Goal: Information Seeking & Learning: Learn about a topic

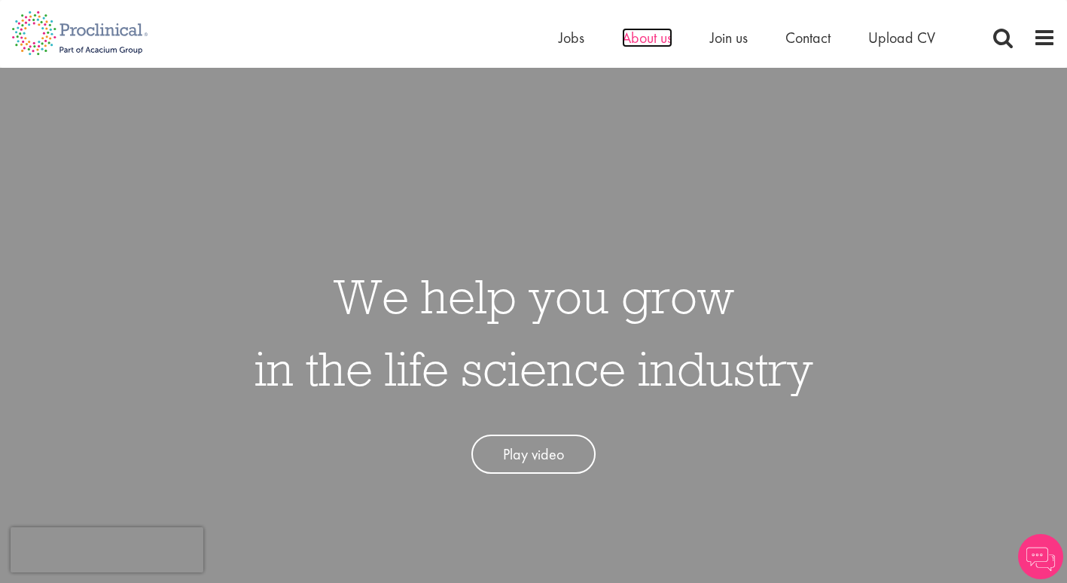
click at [653, 32] on span "About us" at bounding box center [647, 38] width 50 height 20
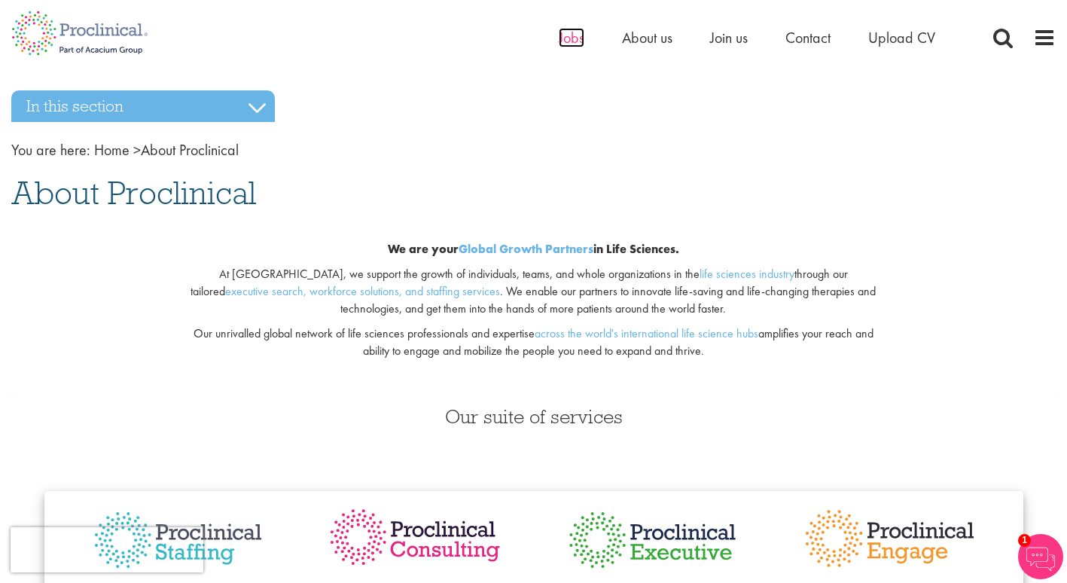
click at [560, 38] on span "Jobs" at bounding box center [572, 38] width 26 height 20
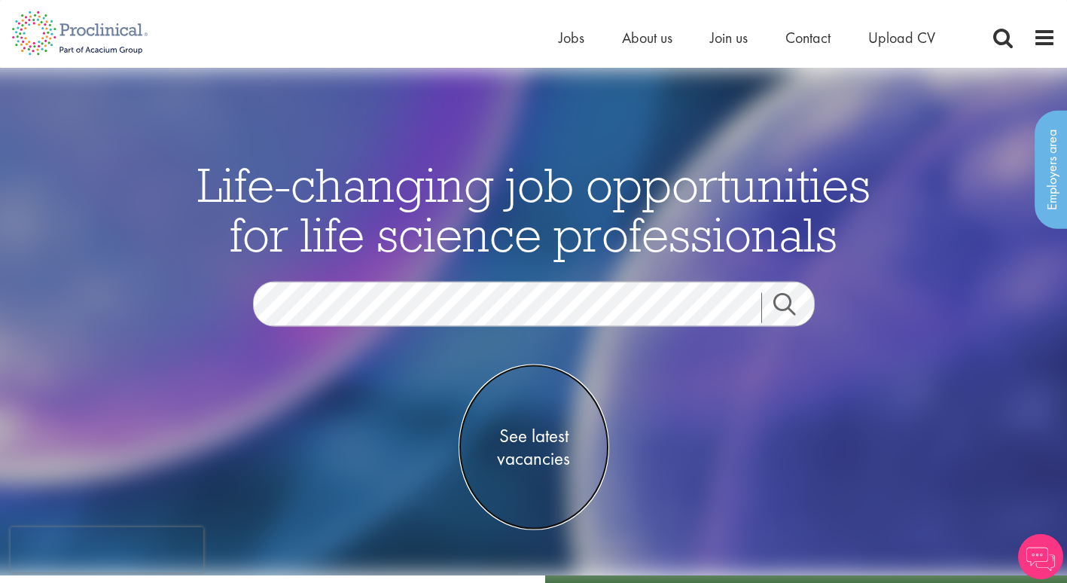
click at [542, 456] on span "See latest vacancies" at bounding box center [534, 446] width 151 height 45
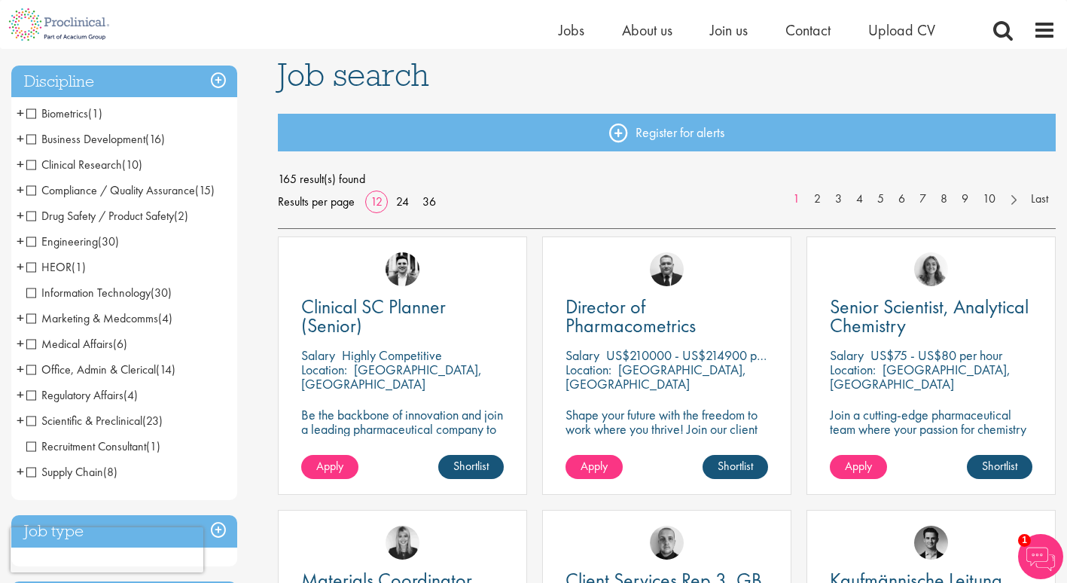
scroll to position [75, 0]
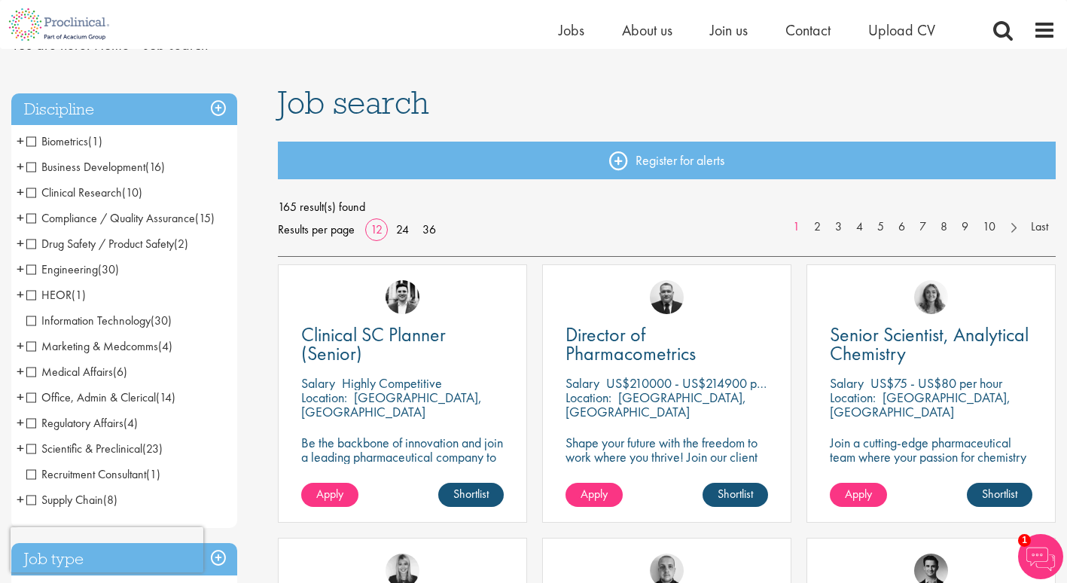
click at [33, 215] on span "Compliance / Quality Assurance" at bounding box center [110, 218] width 169 height 16
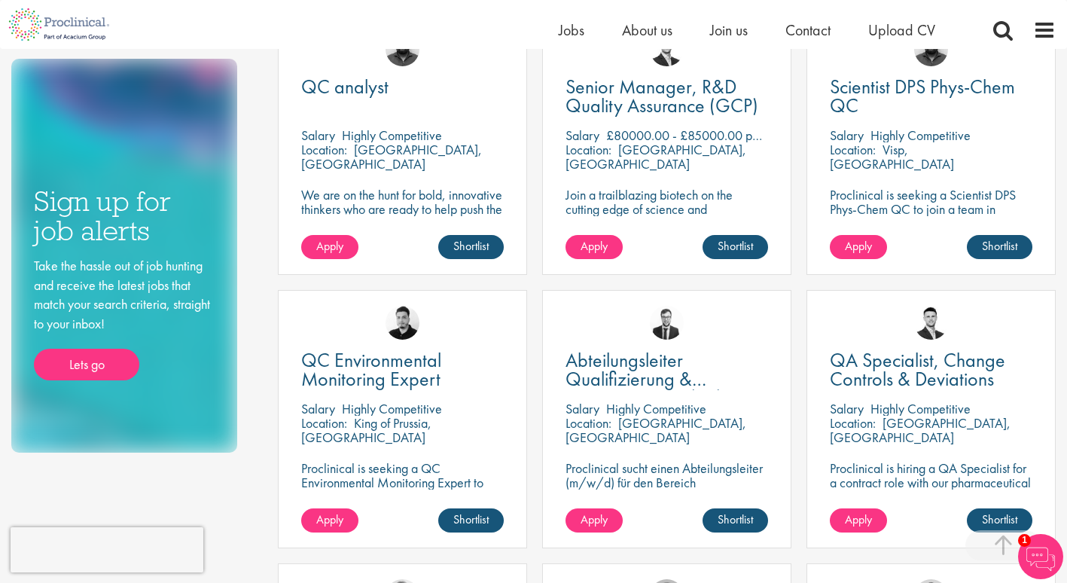
scroll to position [602, 0]
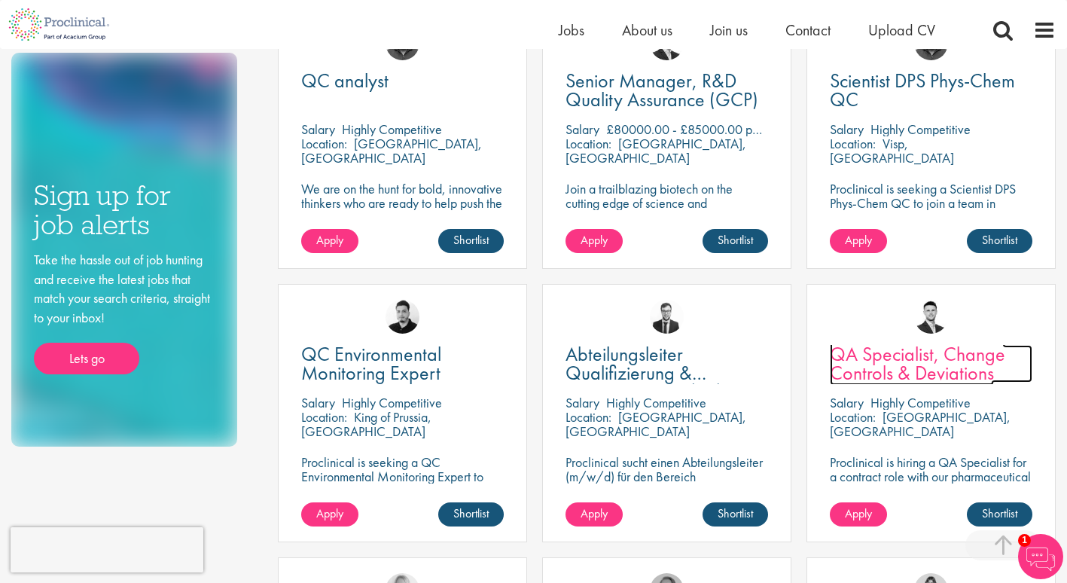
click at [886, 368] on span "QA Specialist, Change Controls & Deviations" at bounding box center [917, 363] width 175 height 44
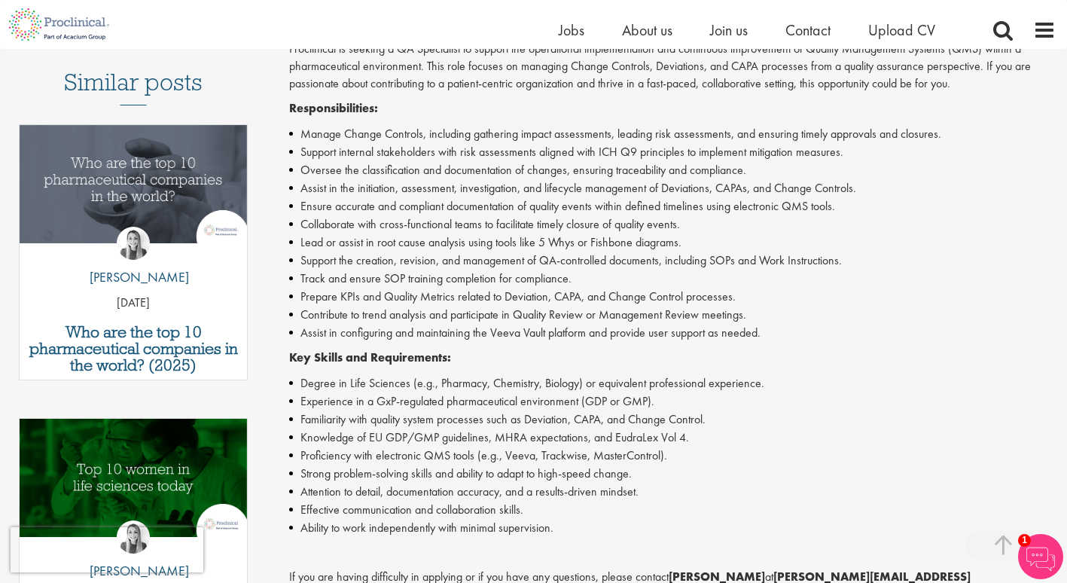
scroll to position [452, 0]
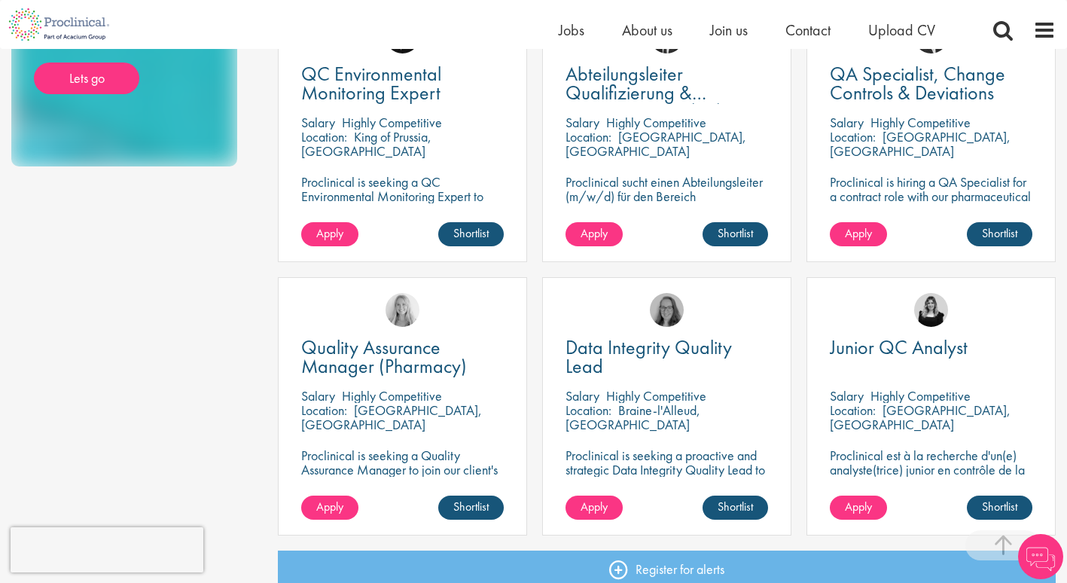
scroll to position [904, 0]
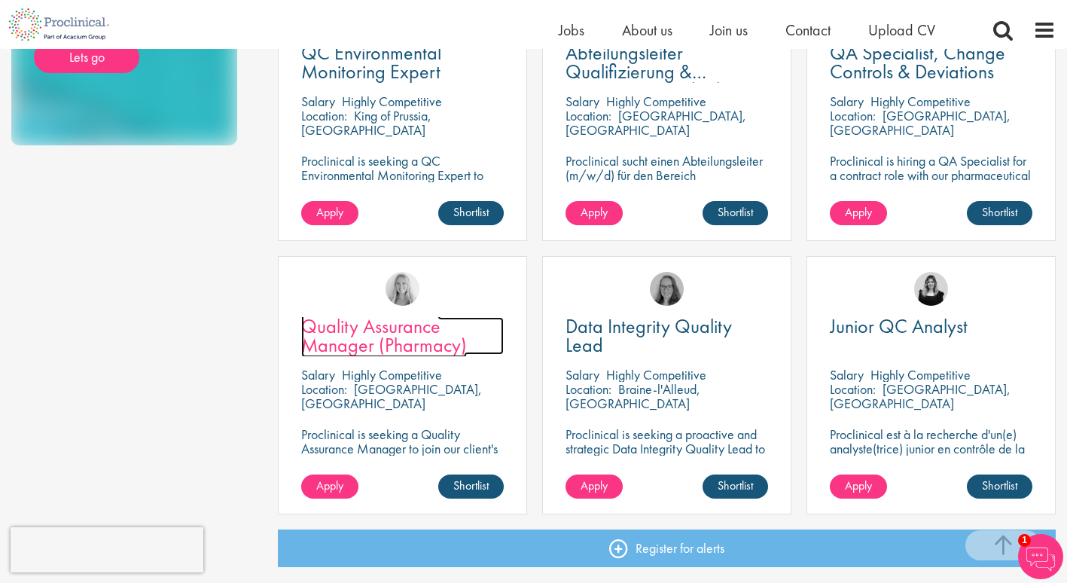
click at [423, 343] on span "Quality Assurance Manager (Pharmacy)" at bounding box center [384, 335] width 166 height 44
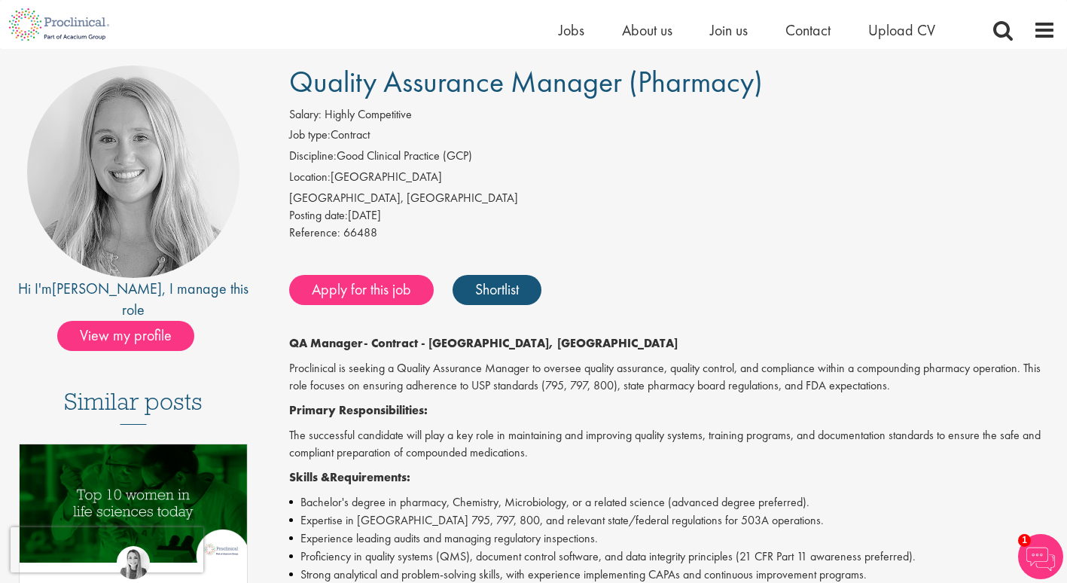
scroll to position [151, 0]
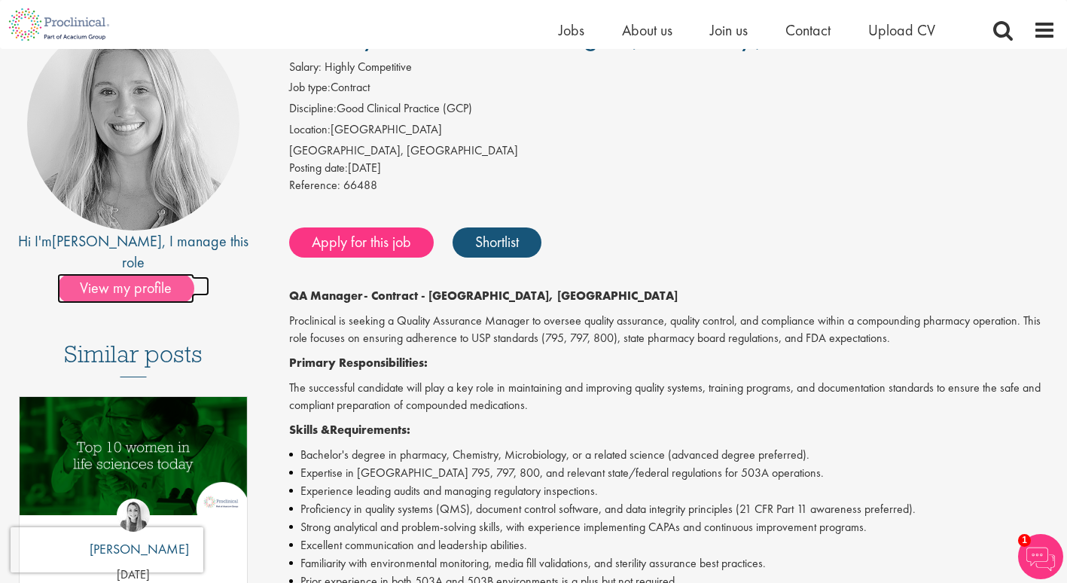
click at [114, 273] on span "View my profile" at bounding box center [125, 288] width 137 height 30
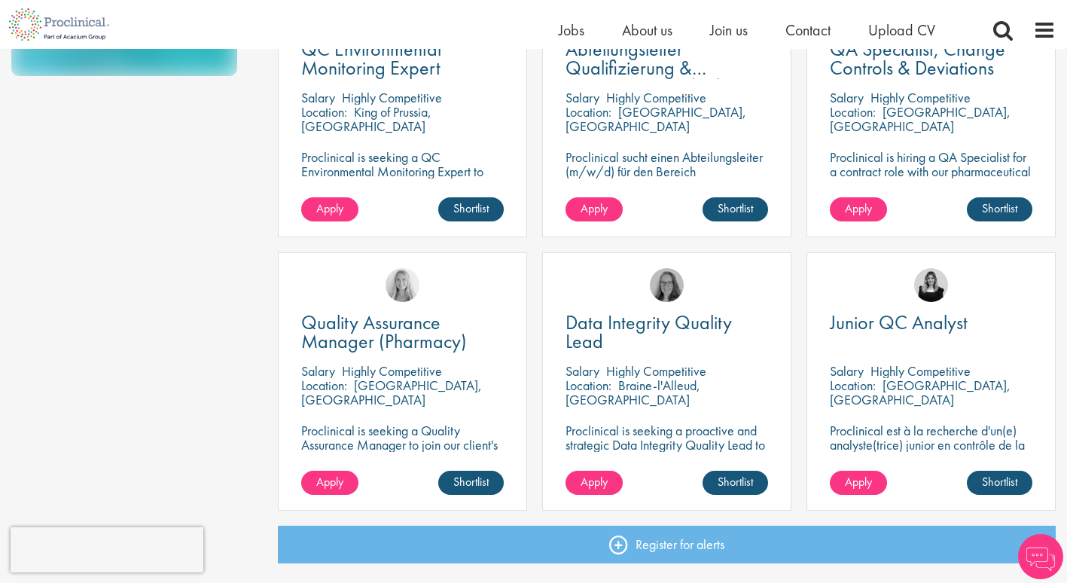
scroll to position [908, 0]
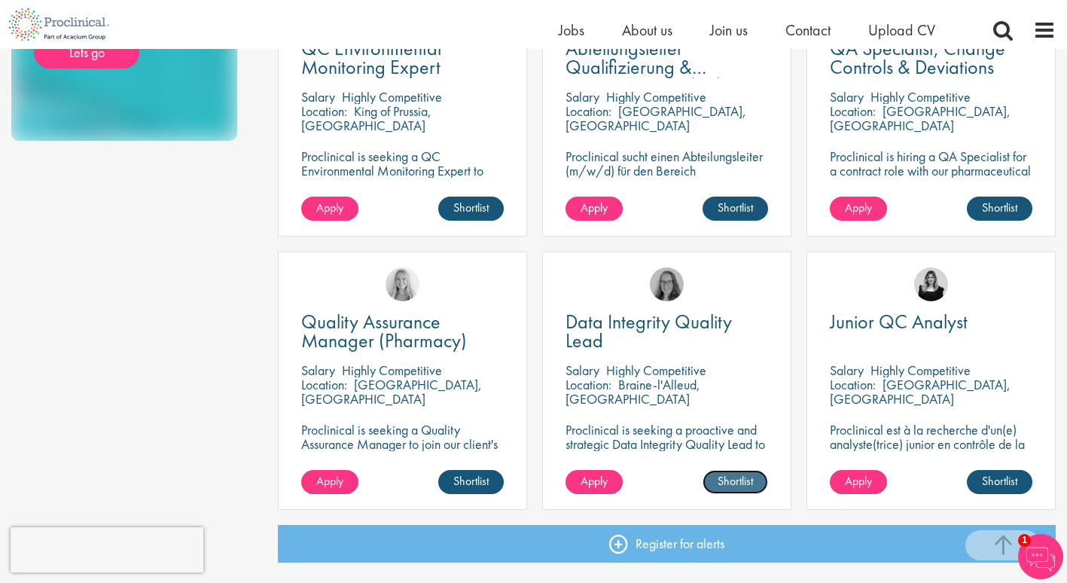
click at [727, 481] on link "Shortlist" at bounding box center [736, 482] width 66 height 24
click at [656, 439] on p "Proclinical is seeking a proactive and strategic Data Integrity Quality Lead to…" at bounding box center [667, 443] width 203 height 43
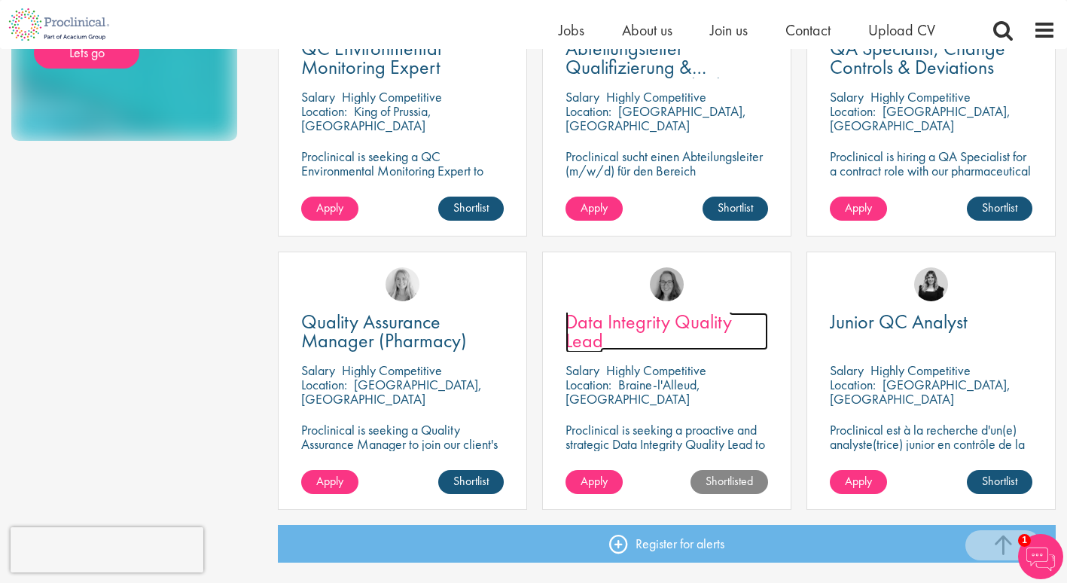
click at [636, 325] on span "Data Integrity Quality Lead" at bounding box center [649, 331] width 166 height 44
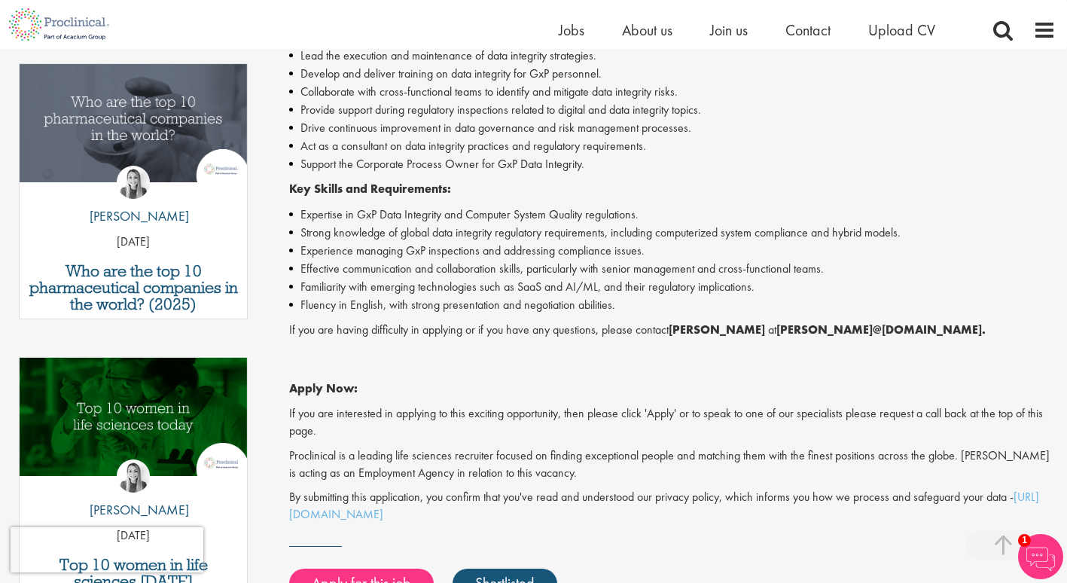
scroll to position [527, 0]
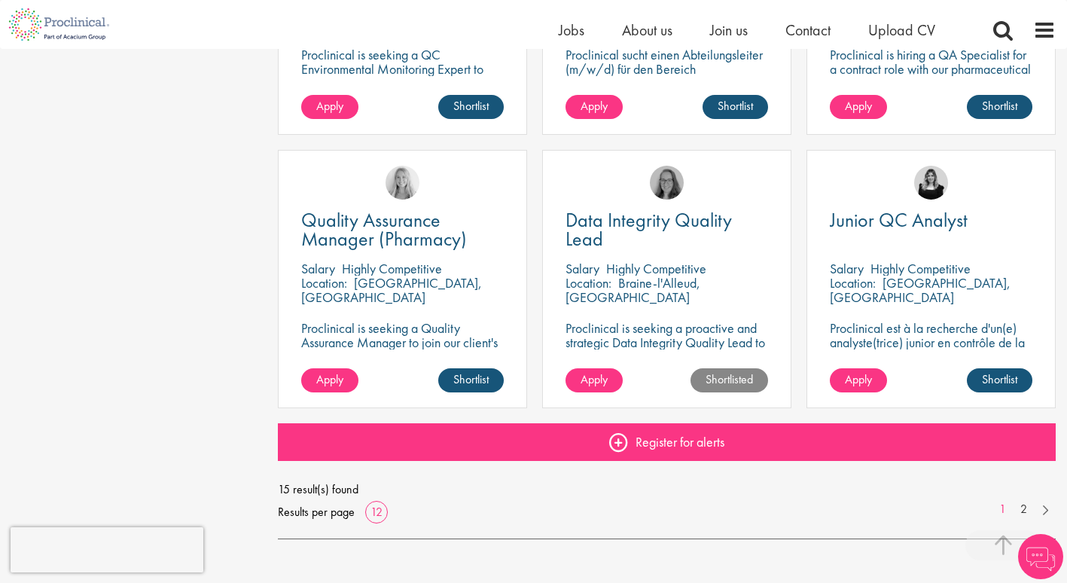
scroll to position [1104, 0]
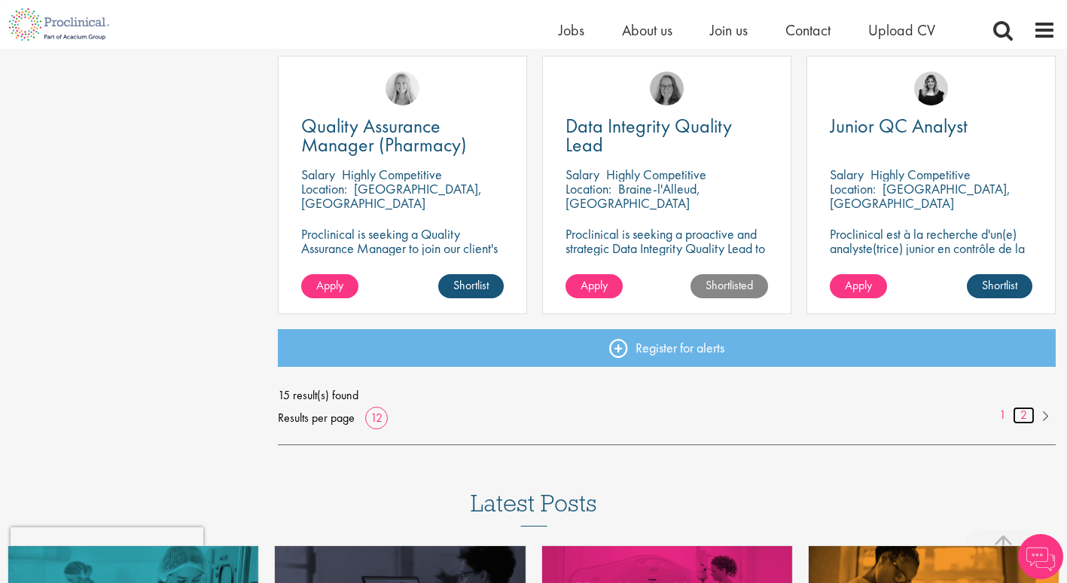
click at [1024, 413] on link "2" at bounding box center [1024, 415] width 22 height 17
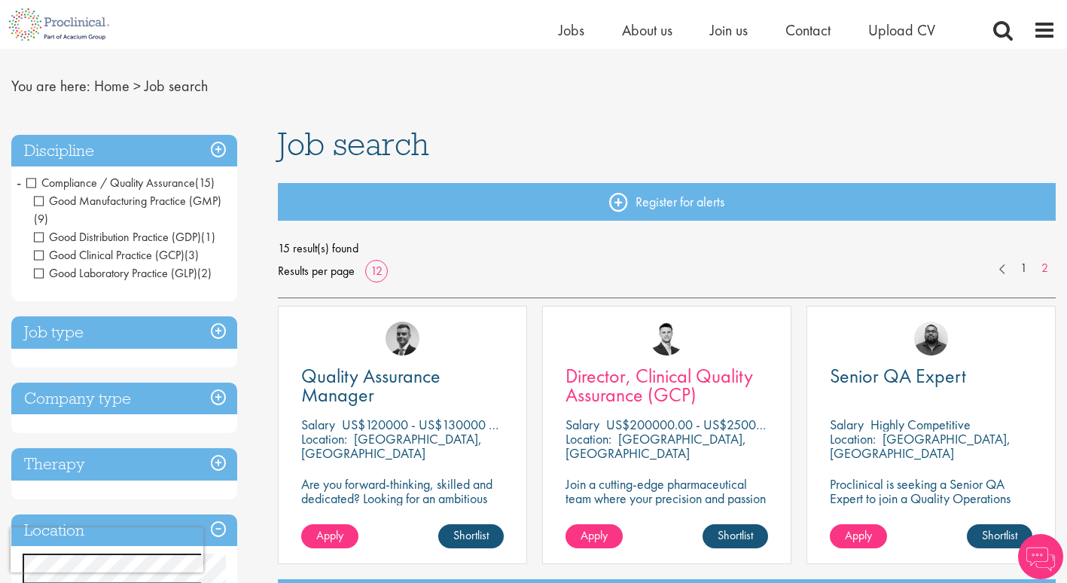
scroll to position [75, 0]
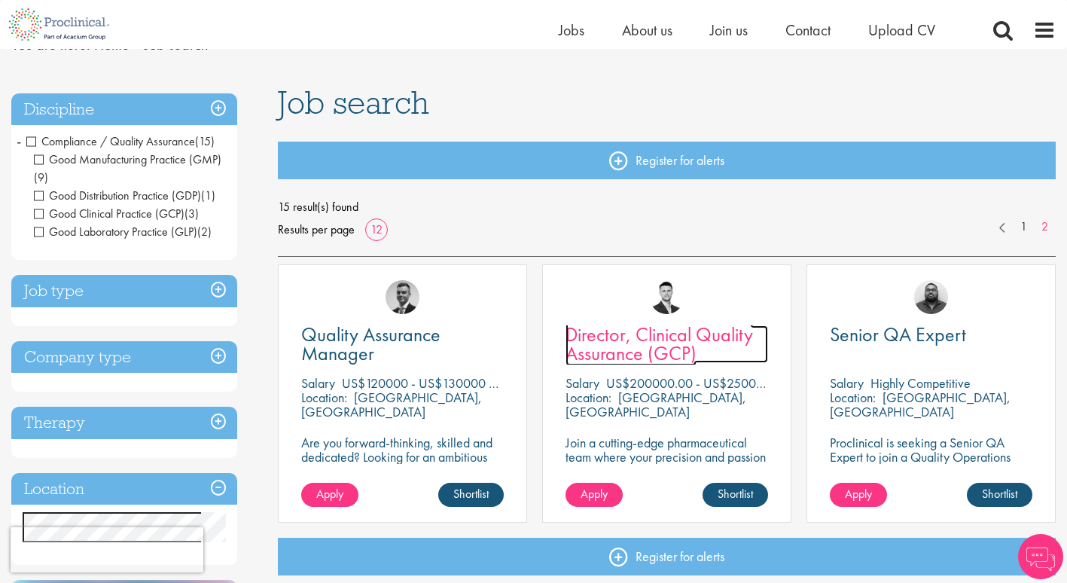
click at [634, 343] on span "Director, Clinical Quality Assurance (GCP)" at bounding box center [660, 344] width 188 height 44
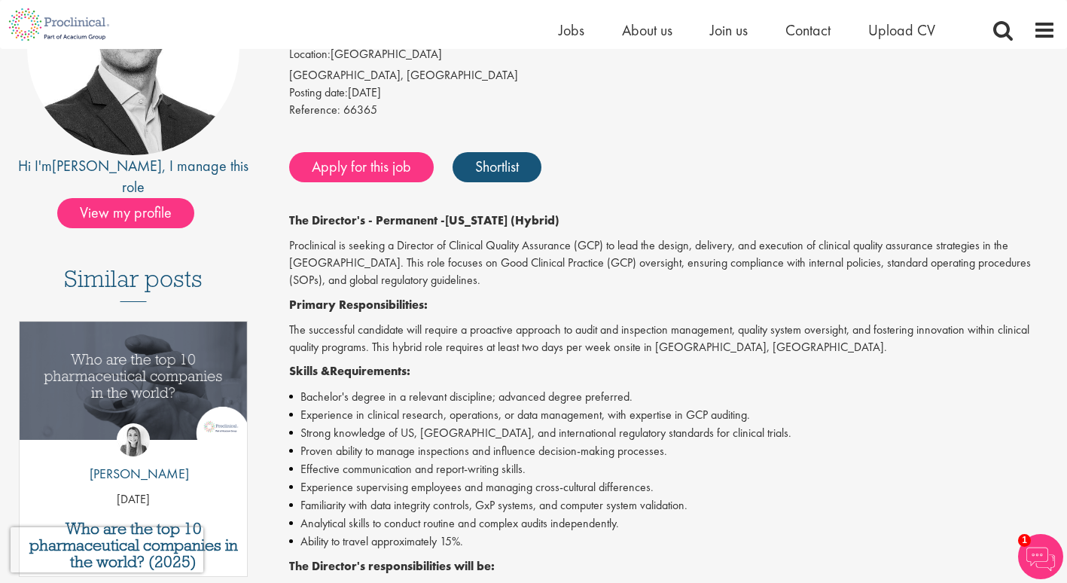
scroll to position [75, 0]
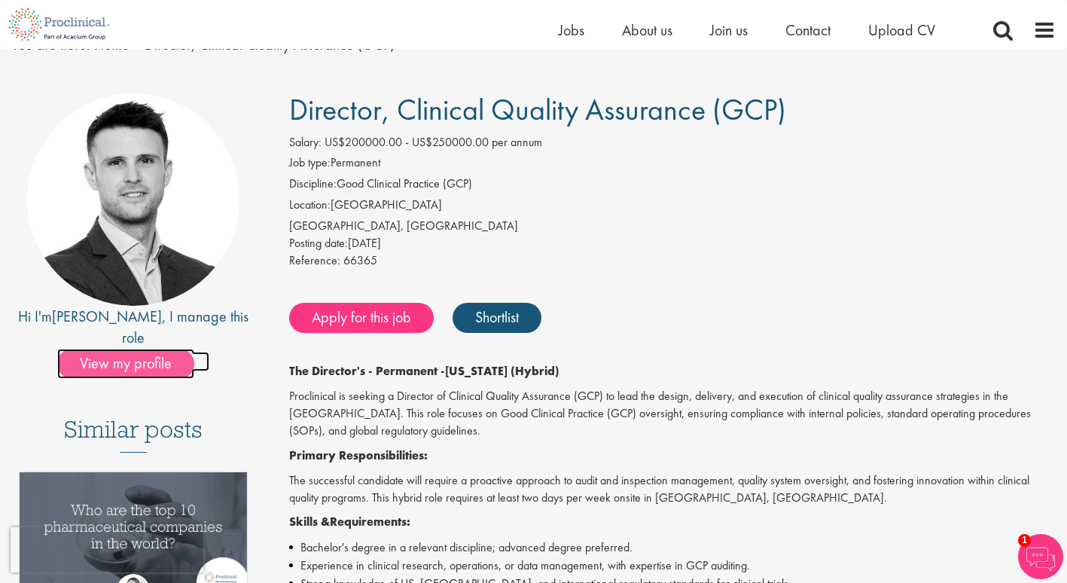
click at [123, 349] on span "View my profile" at bounding box center [125, 364] width 137 height 30
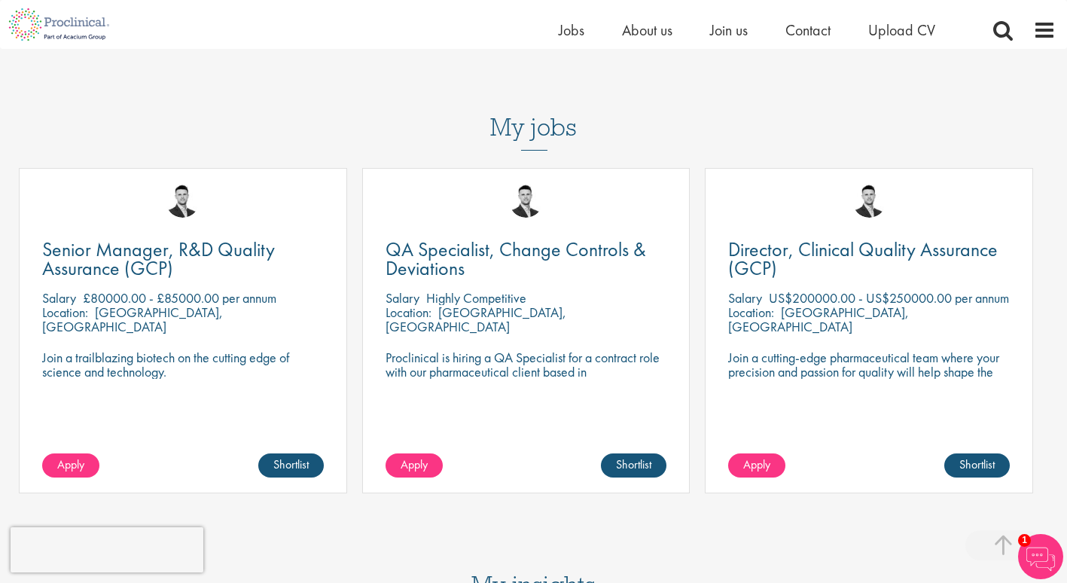
scroll to position [678, 0]
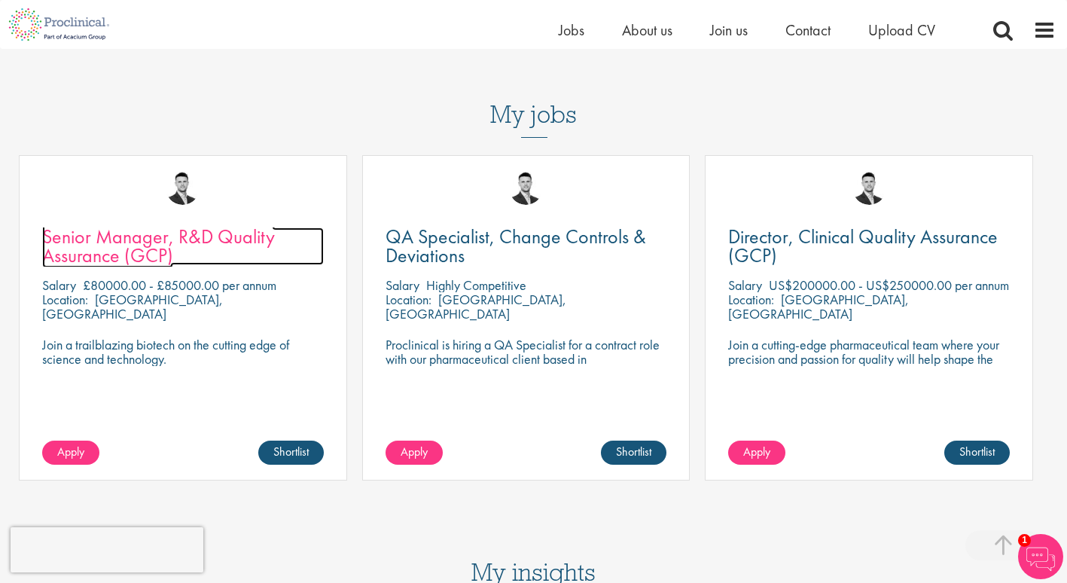
click at [128, 246] on span "Senior Manager, R&D Quality Assurance (GCP)" at bounding box center [158, 246] width 233 height 44
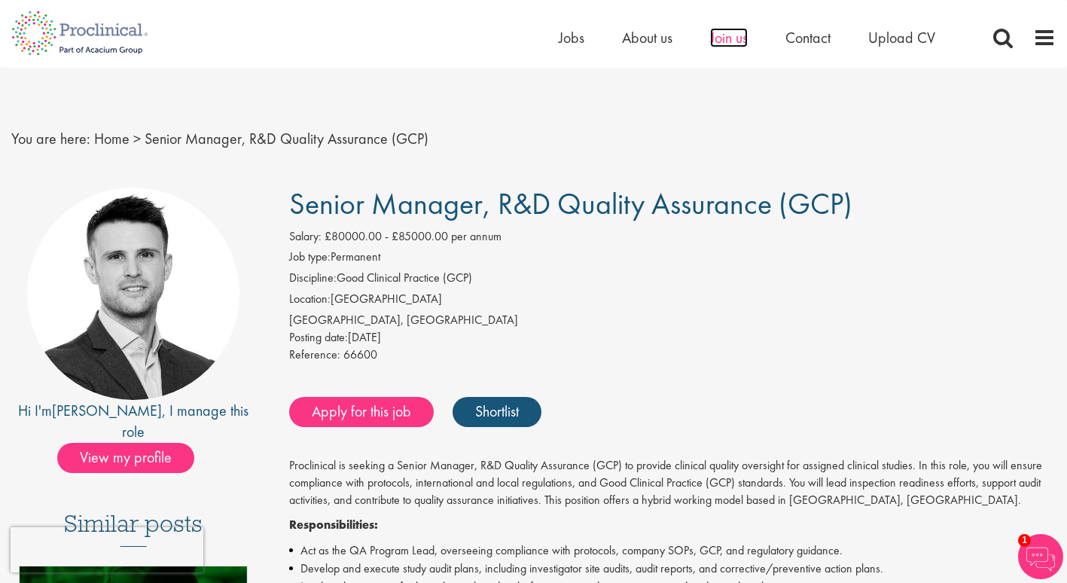
click at [739, 34] on span "Join us" at bounding box center [729, 38] width 38 height 20
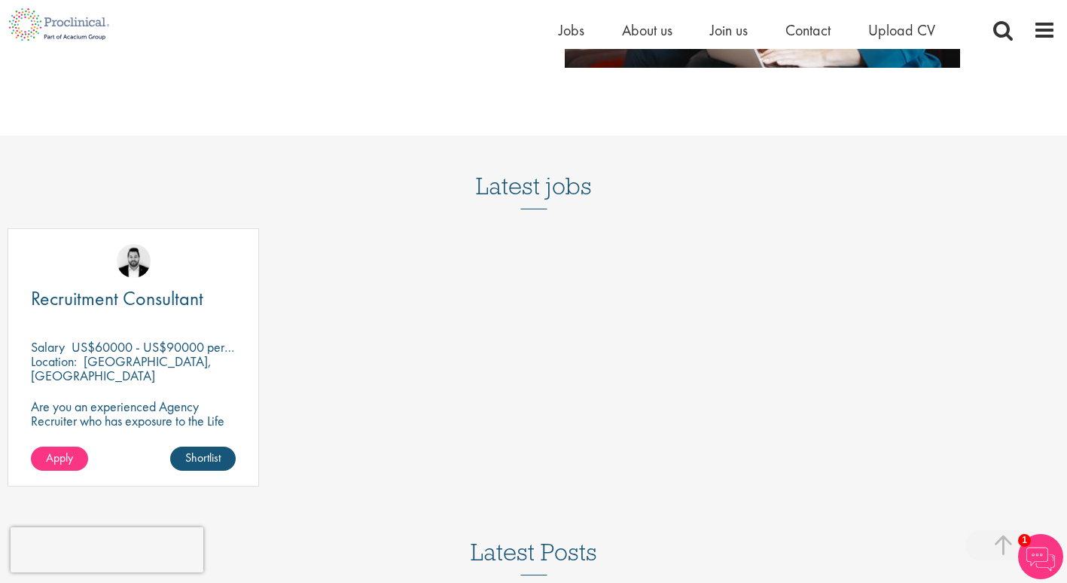
scroll to position [1807, 0]
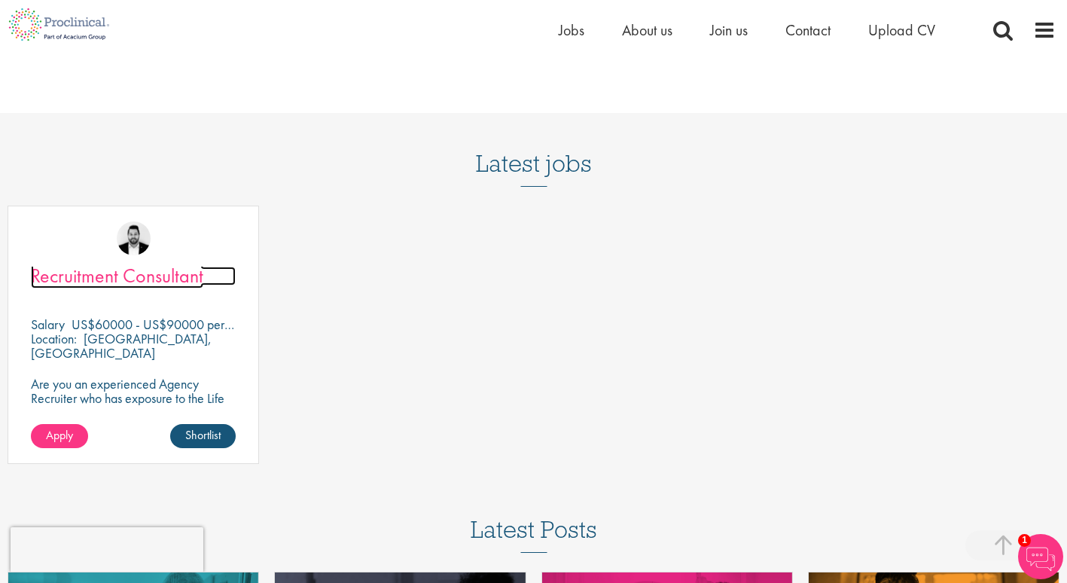
click at [119, 279] on span "Recruitment Consultant" at bounding box center [117, 276] width 172 height 26
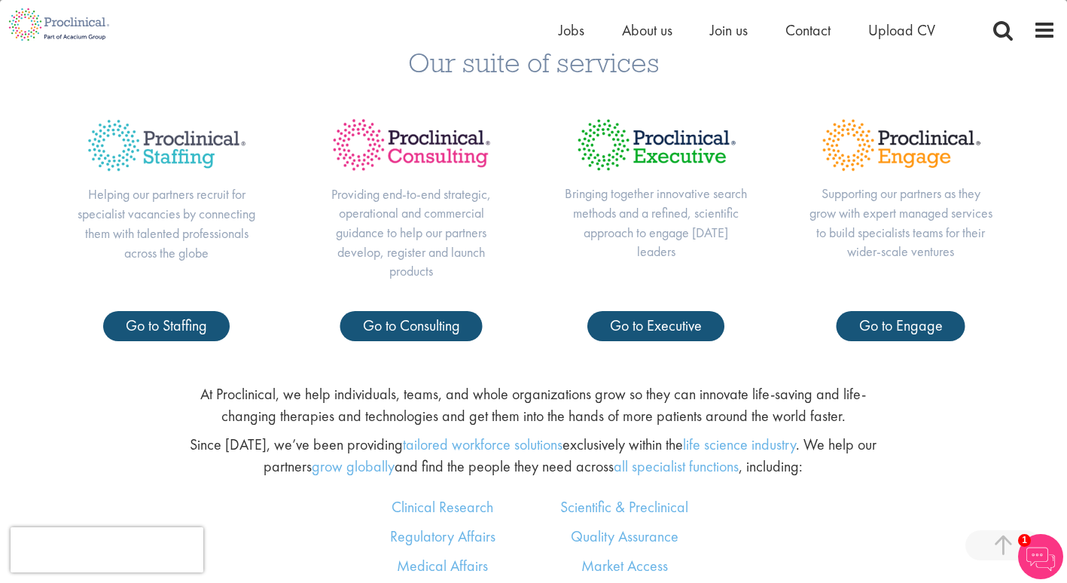
scroll to position [678, 0]
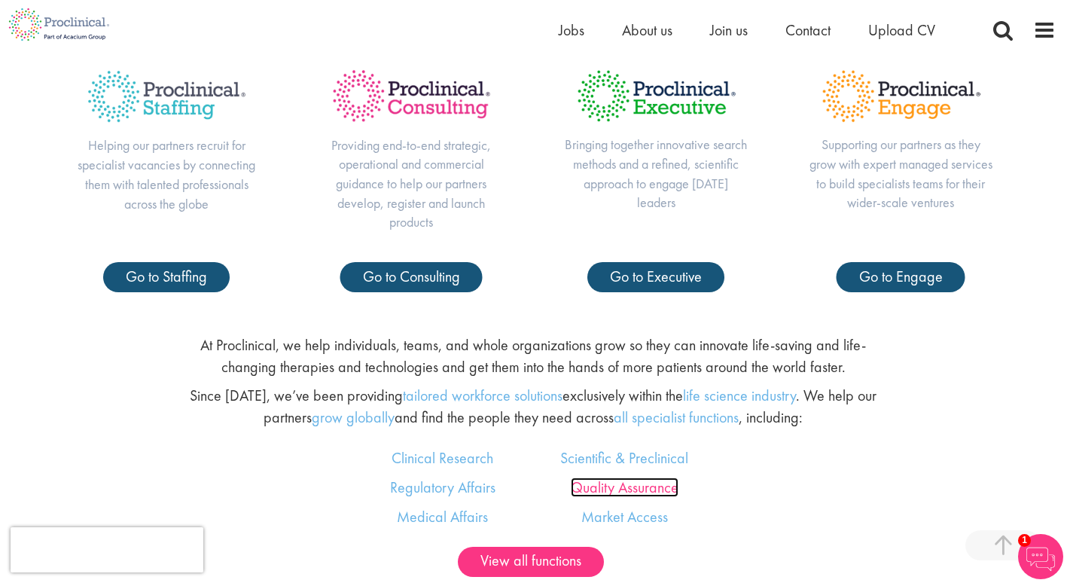
click at [626, 481] on link "Quality Assurance" at bounding box center [625, 487] width 108 height 20
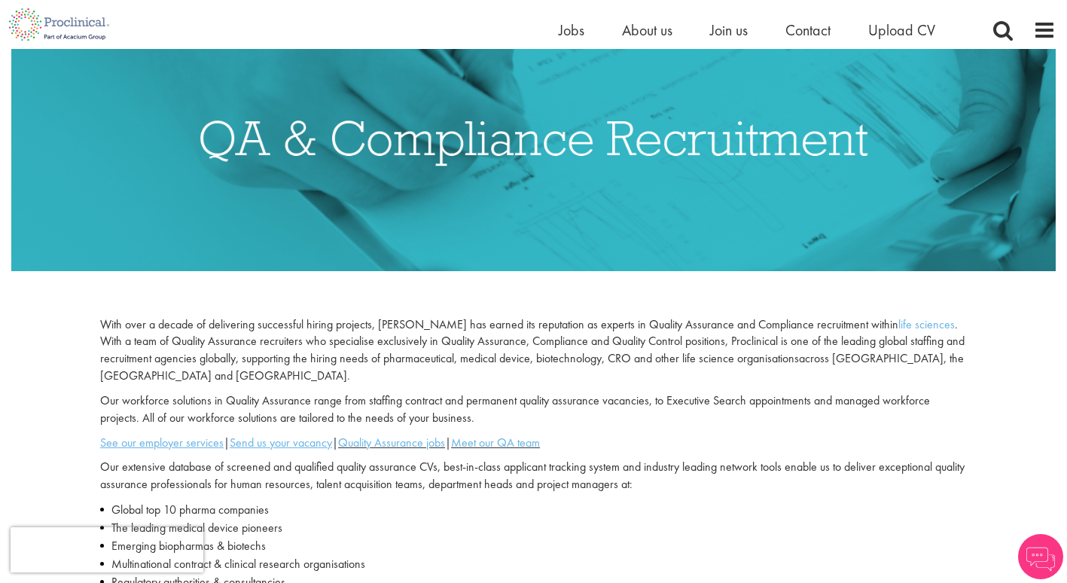
scroll to position [226, 0]
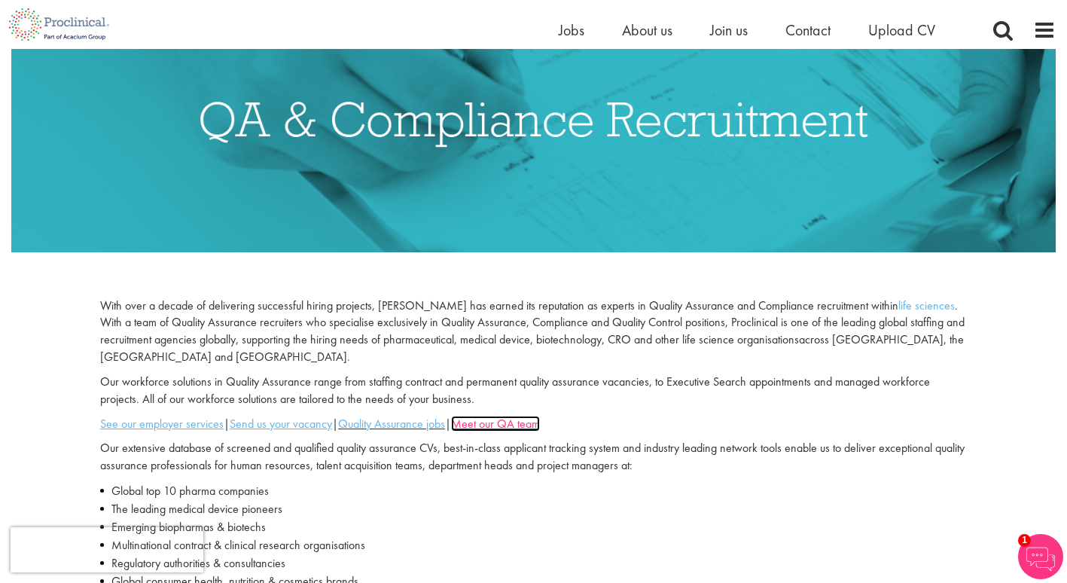
click at [531, 423] on link "Meet our QA team" at bounding box center [495, 424] width 89 height 16
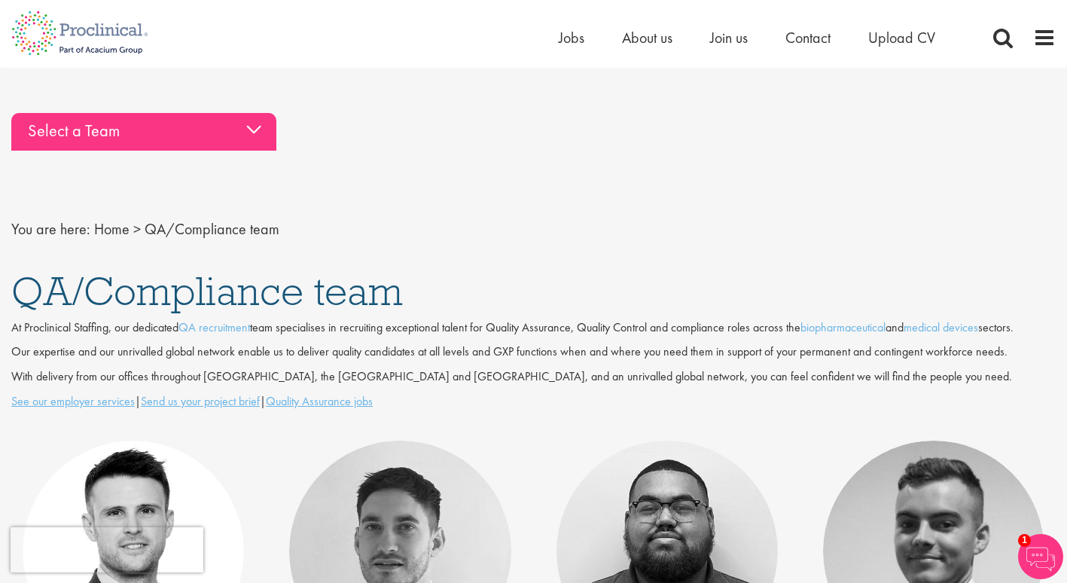
click at [248, 130] on div "Select a Team" at bounding box center [143, 132] width 265 height 38
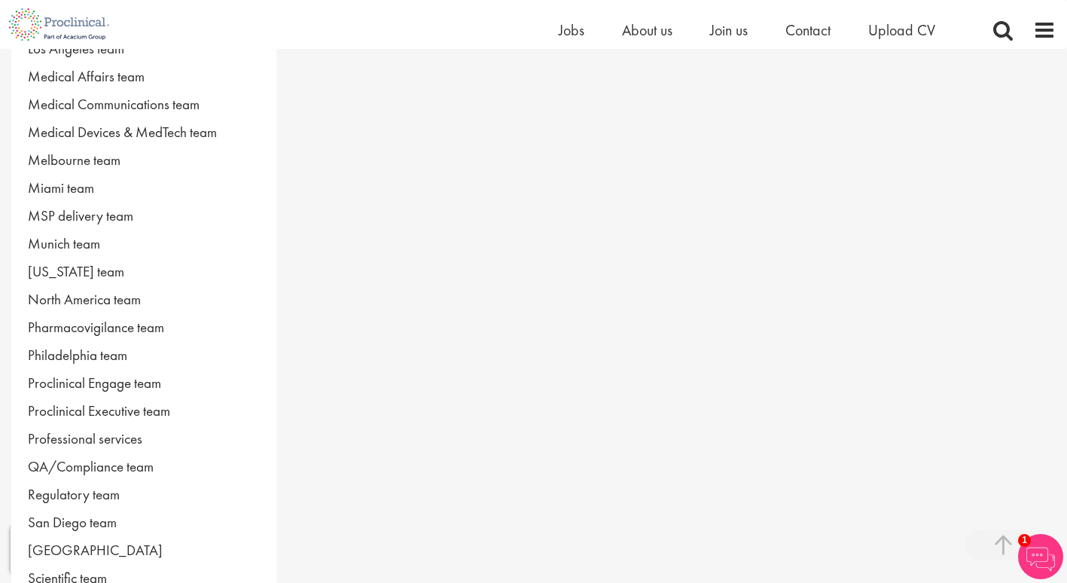
scroll to position [678, 0]
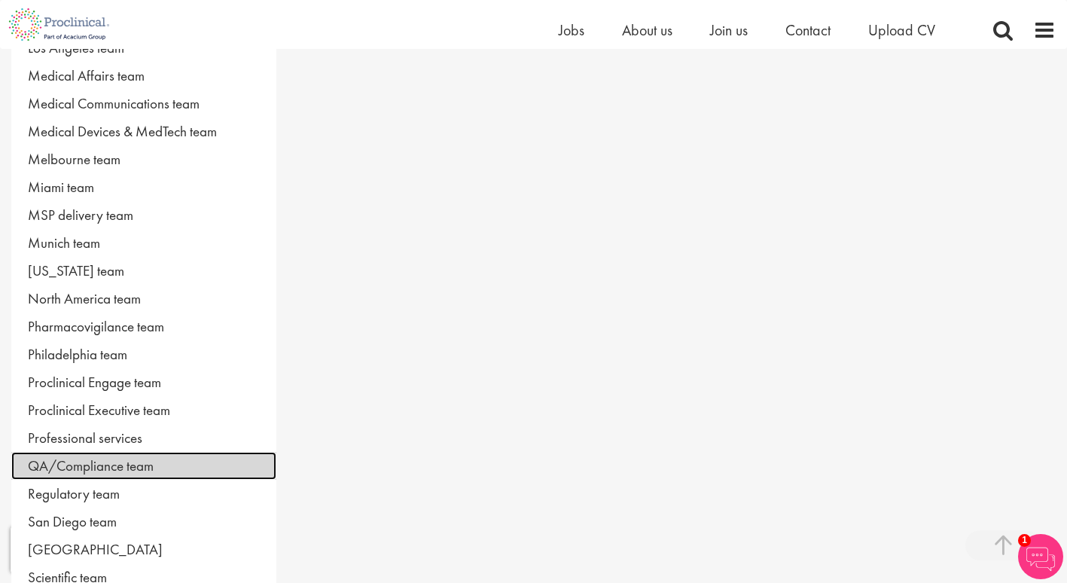
click at [98, 466] on link "QA/Compliance team" at bounding box center [143, 466] width 265 height 28
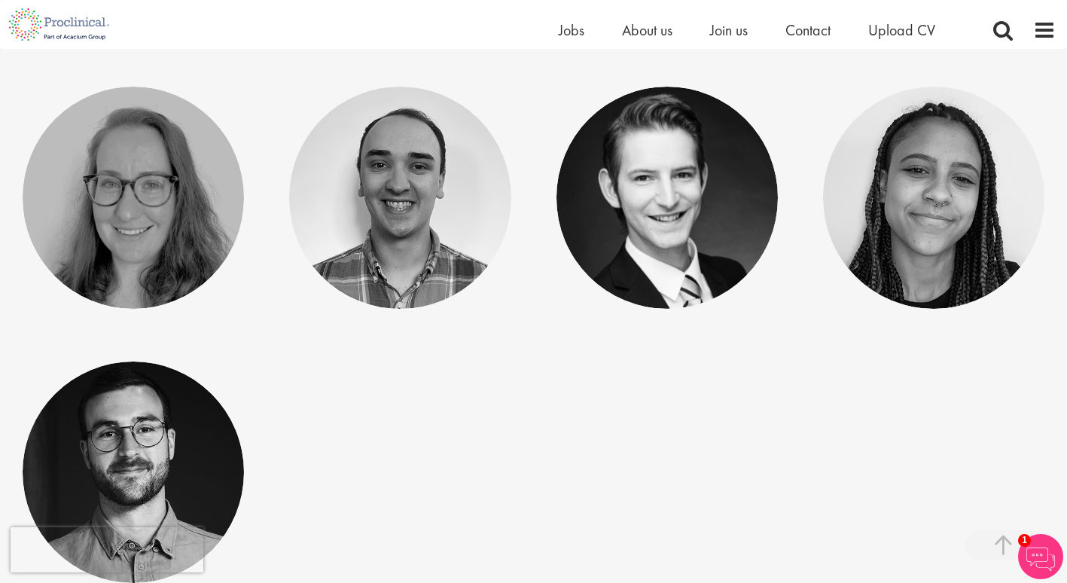
scroll to position [904, 0]
